Goal: Task Accomplishment & Management: Manage account settings

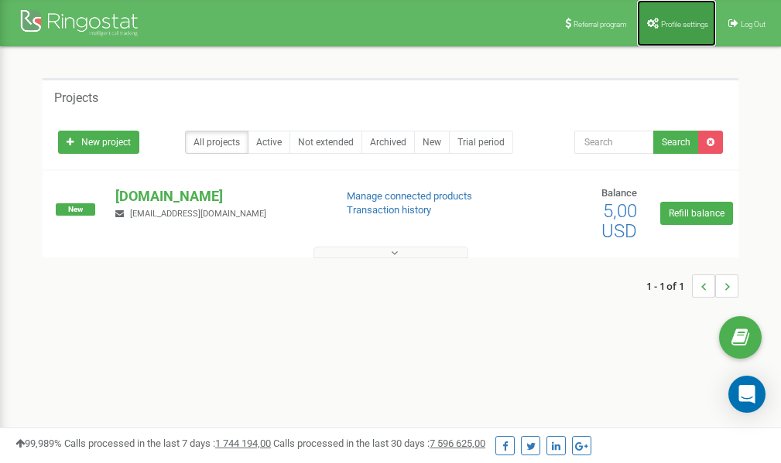
click at [682, 22] on span "Profile settings" at bounding box center [684, 24] width 47 height 9
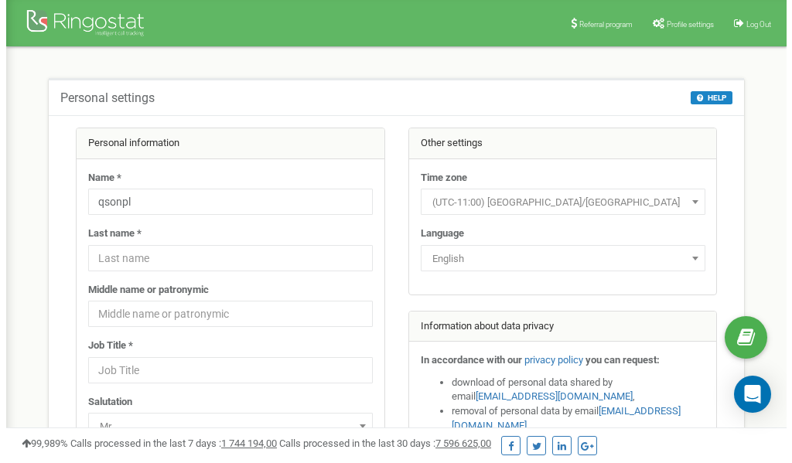
scroll to position [77, 0]
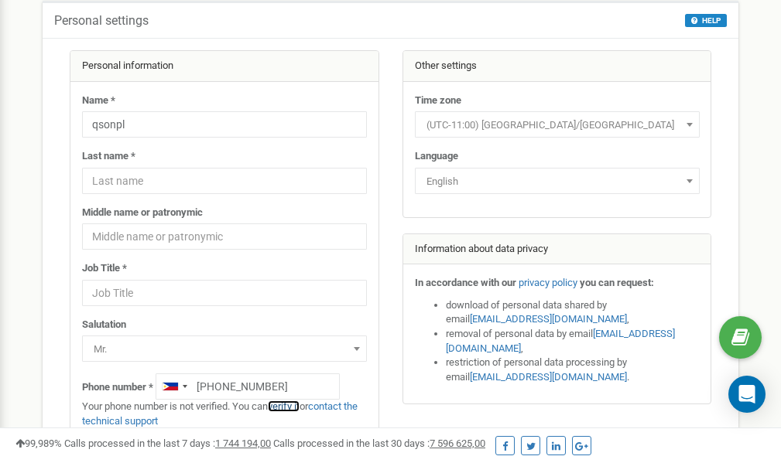
click at [294, 406] on link "verify it" at bounding box center [284, 407] width 32 height 12
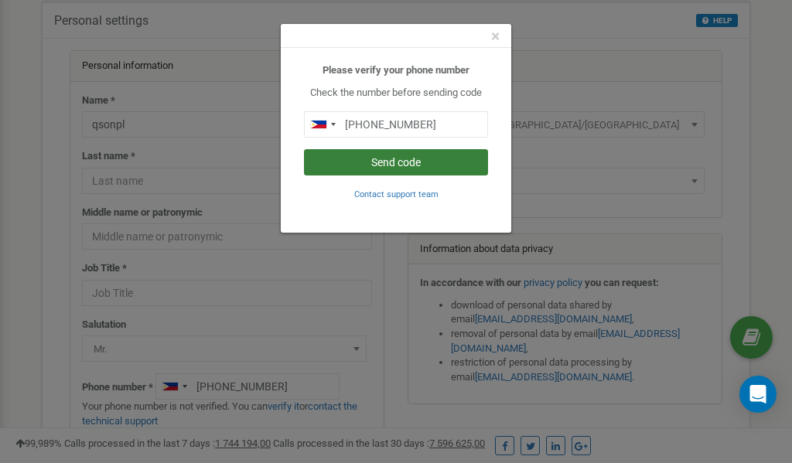
click at [393, 160] on button "Send code" at bounding box center [396, 162] width 184 height 26
